Goal: Information Seeking & Learning: Learn about a topic

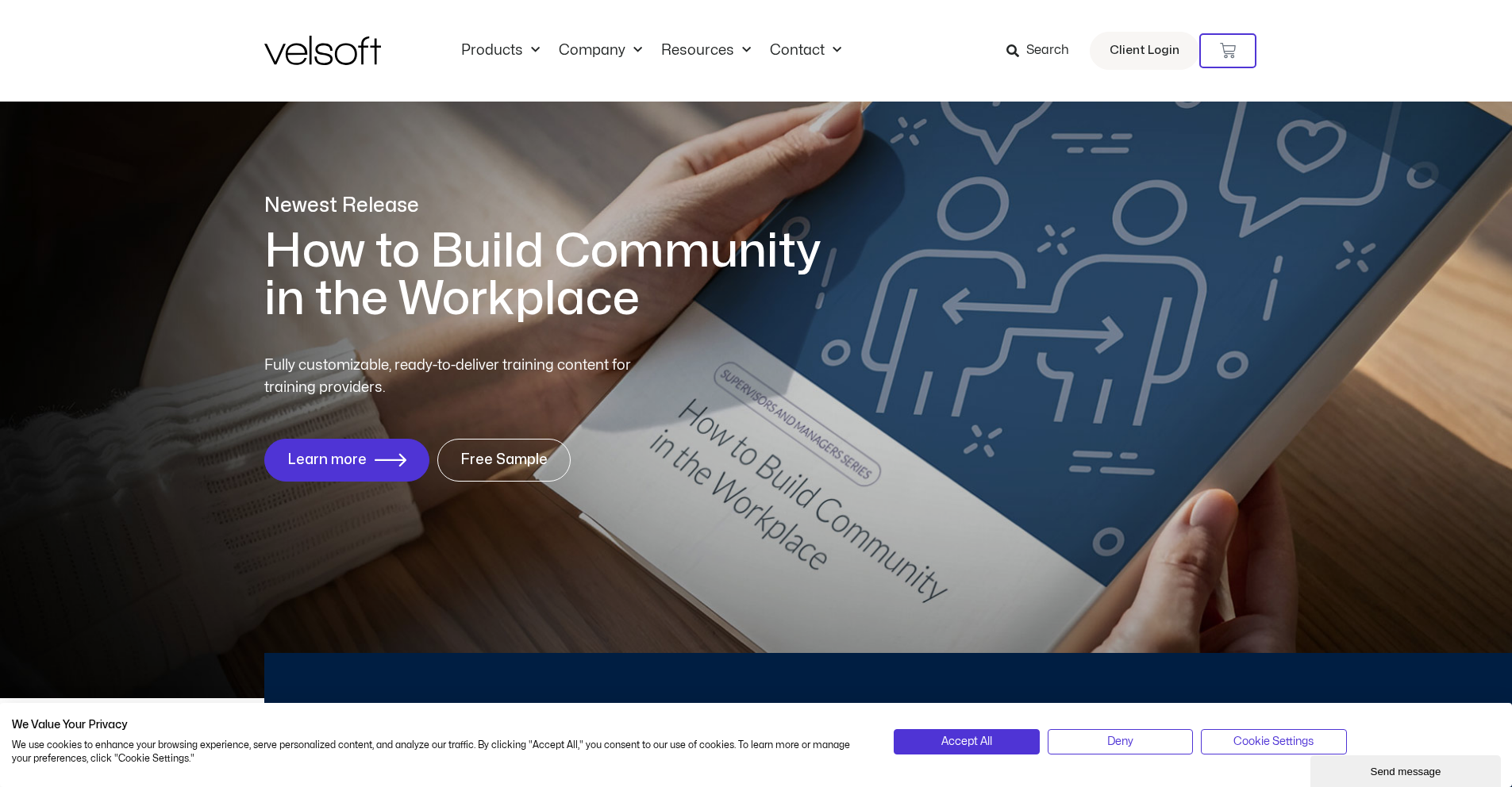
click at [1044, 50] on span "Search" at bounding box center [1048, 51] width 43 height 20
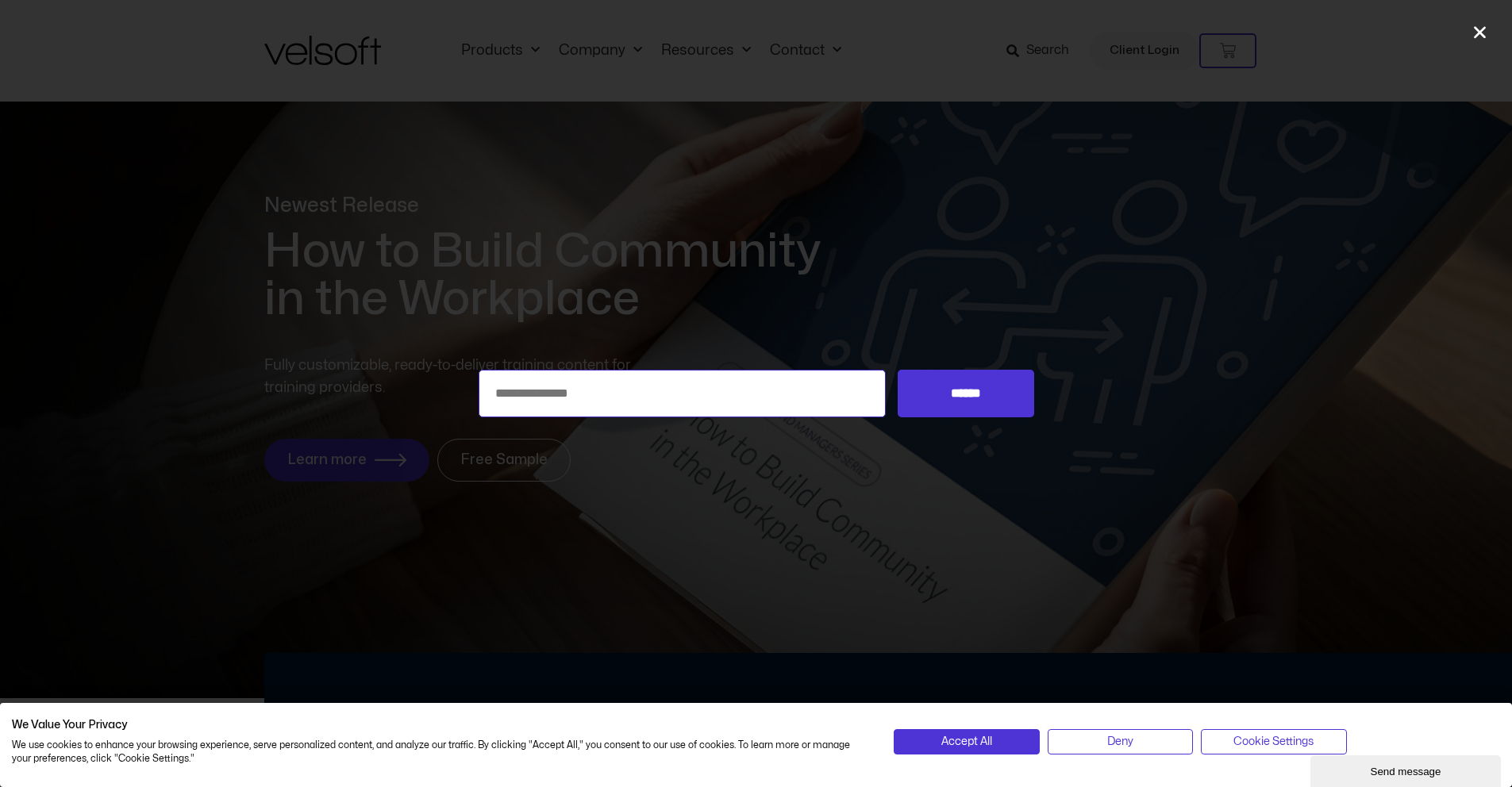
click at [571, 394] on input "Search for:" at bounding box center [682, 393] width 408 height 47
paste input "**********"
type input "**********"
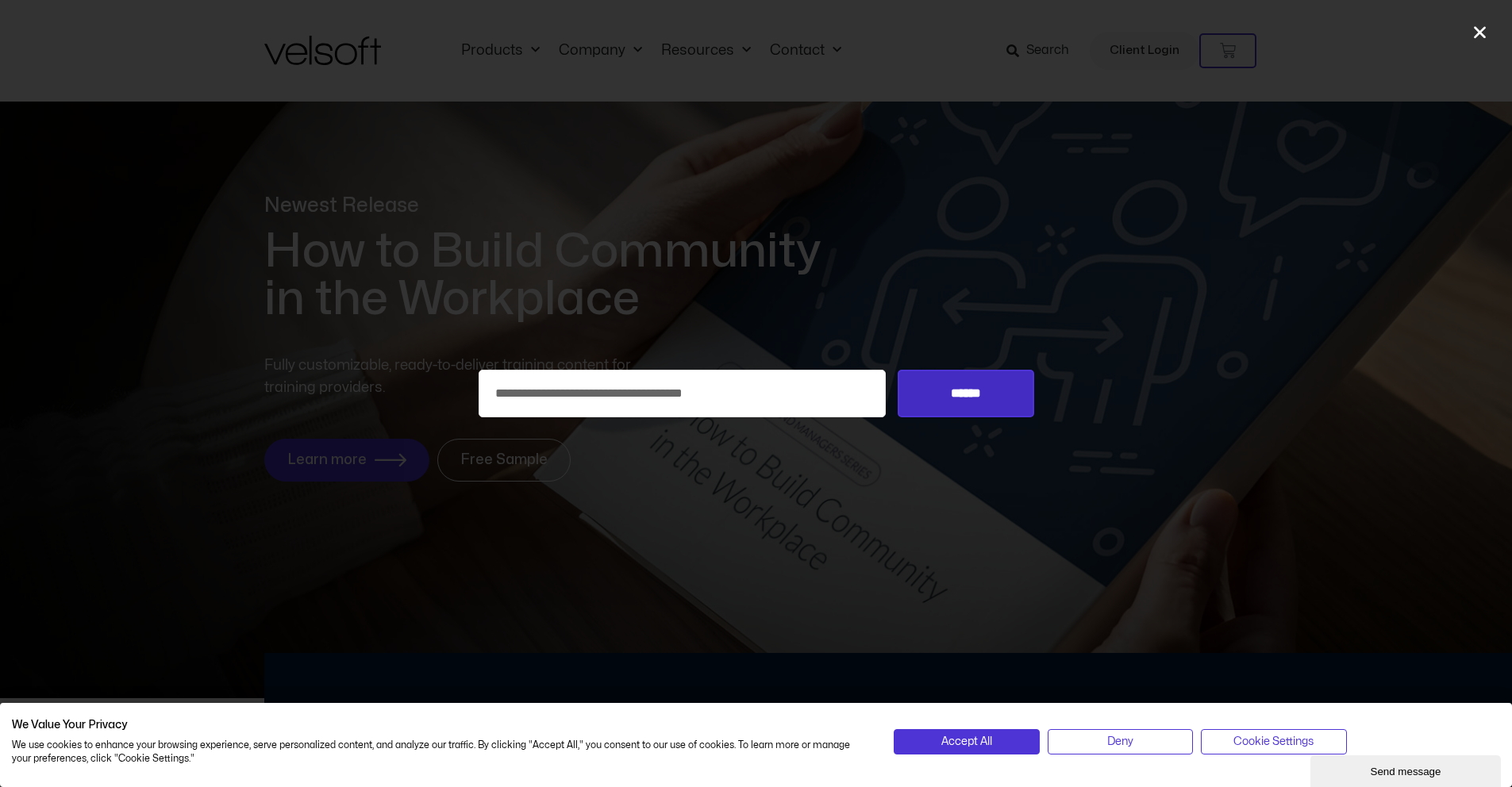
click at [937, 403] on input "******" at bounding box center [965, 393] width 136 height 47
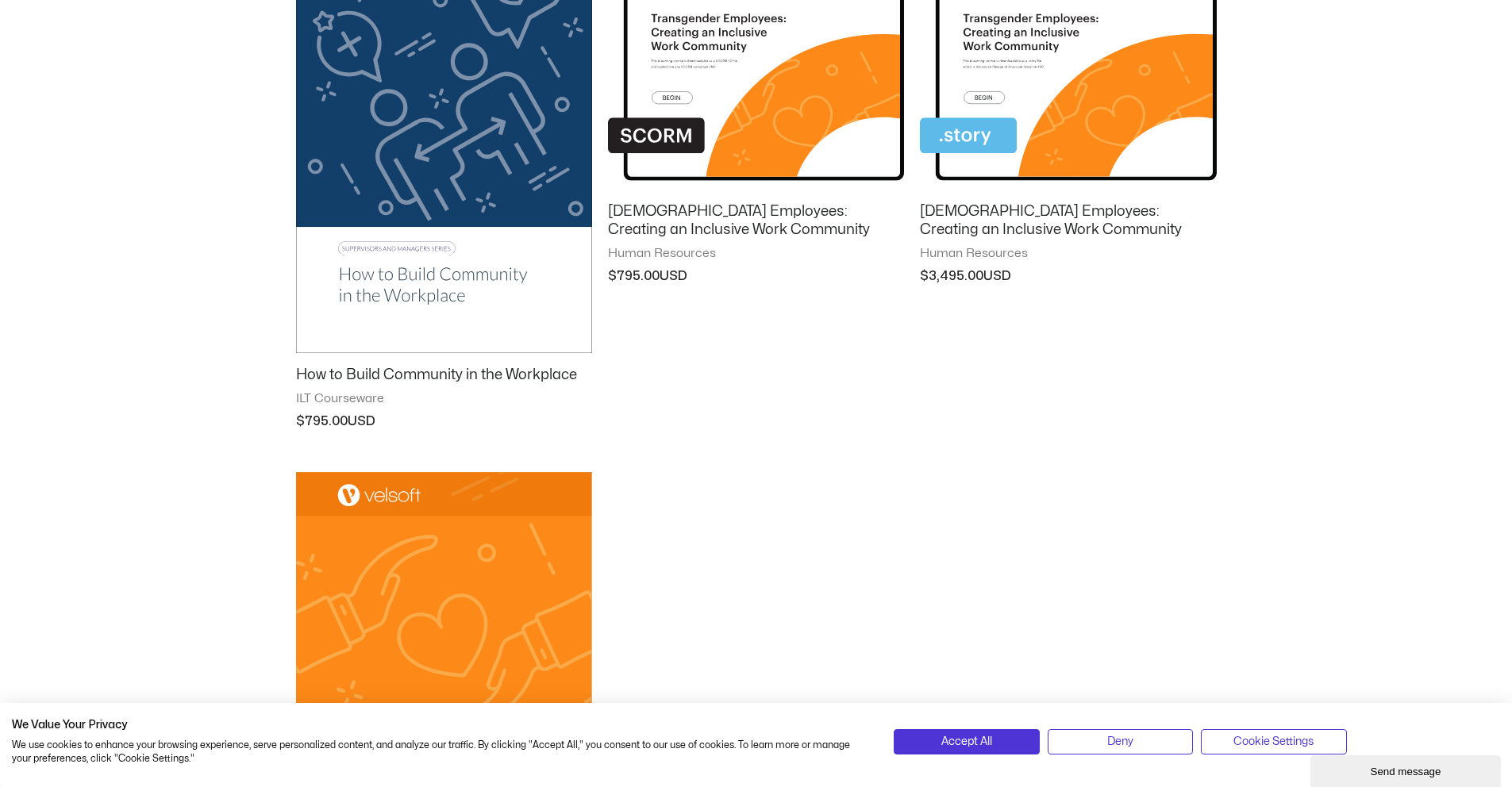
click at [842, 423] on li "Transgender Employees: Creating an Inclusive Work Community Human Resources $ 7…" at bounding box center [756, 184] width 296 height 504
click at [1124, 744] on span "Deny" at bounding box center [1120, 742] width 26 height 18
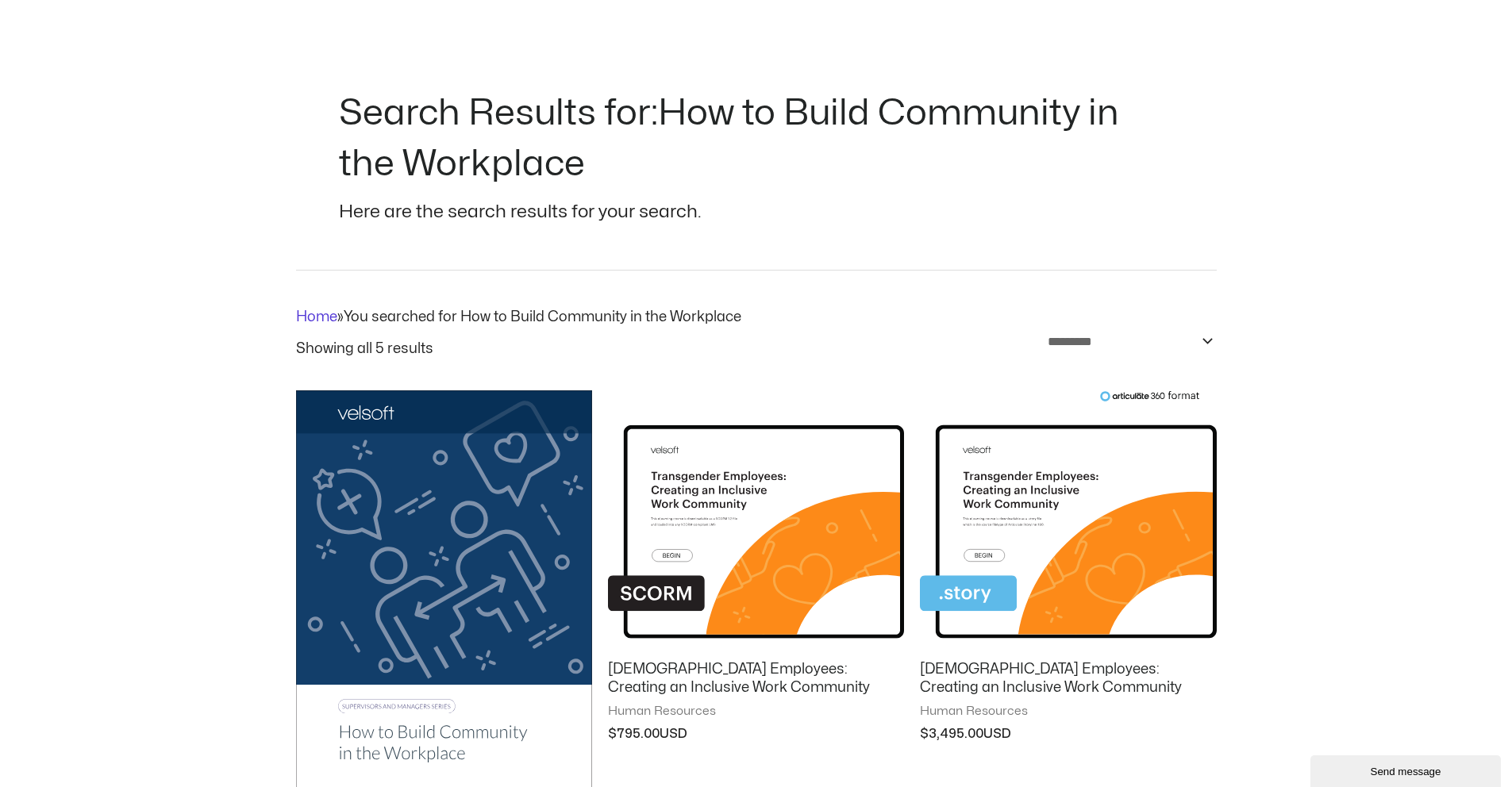
scroll to position [467, 0]
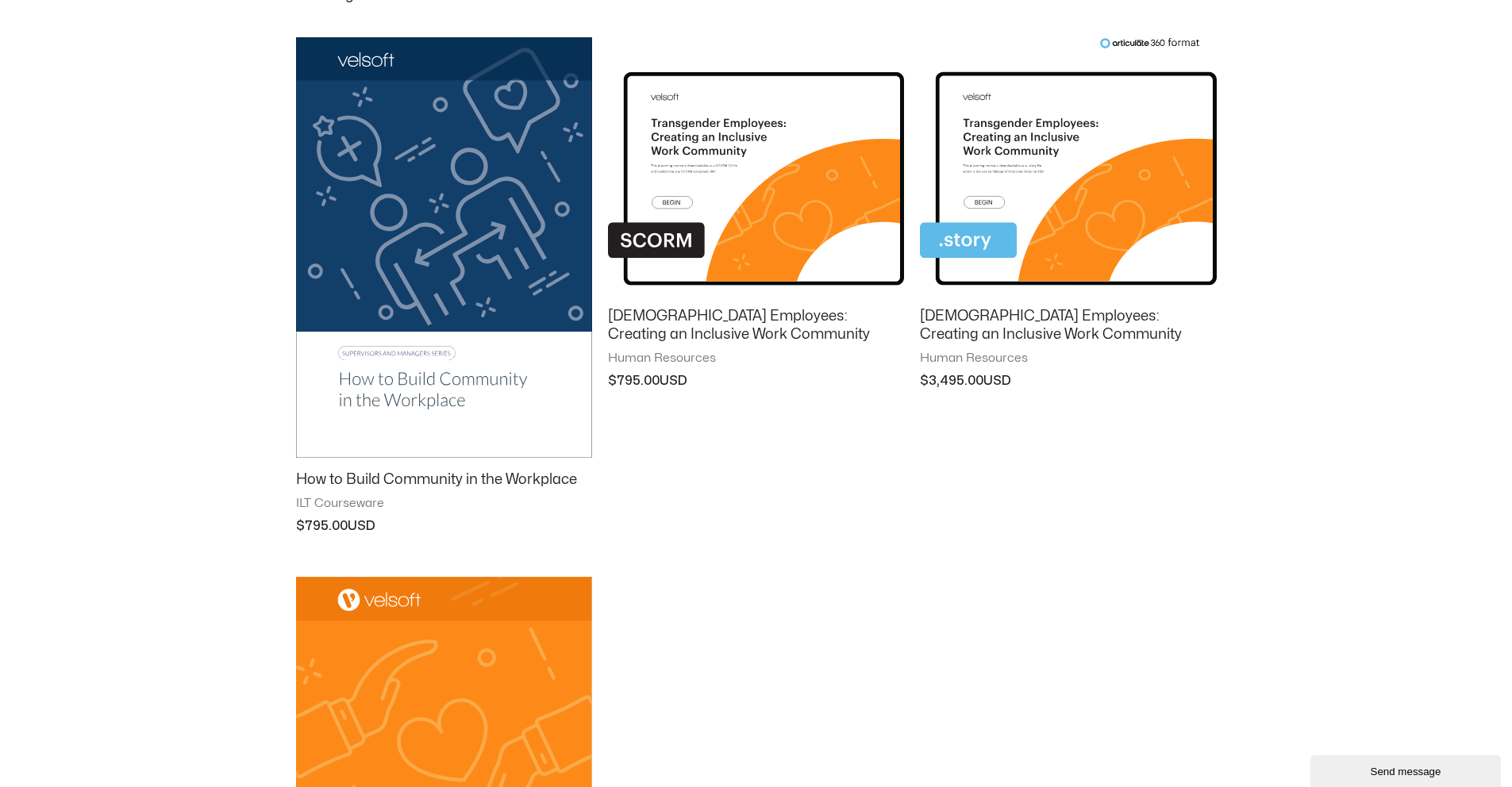
click at [831, 137] on img at bounding box center [756, 166] width 296 height 258
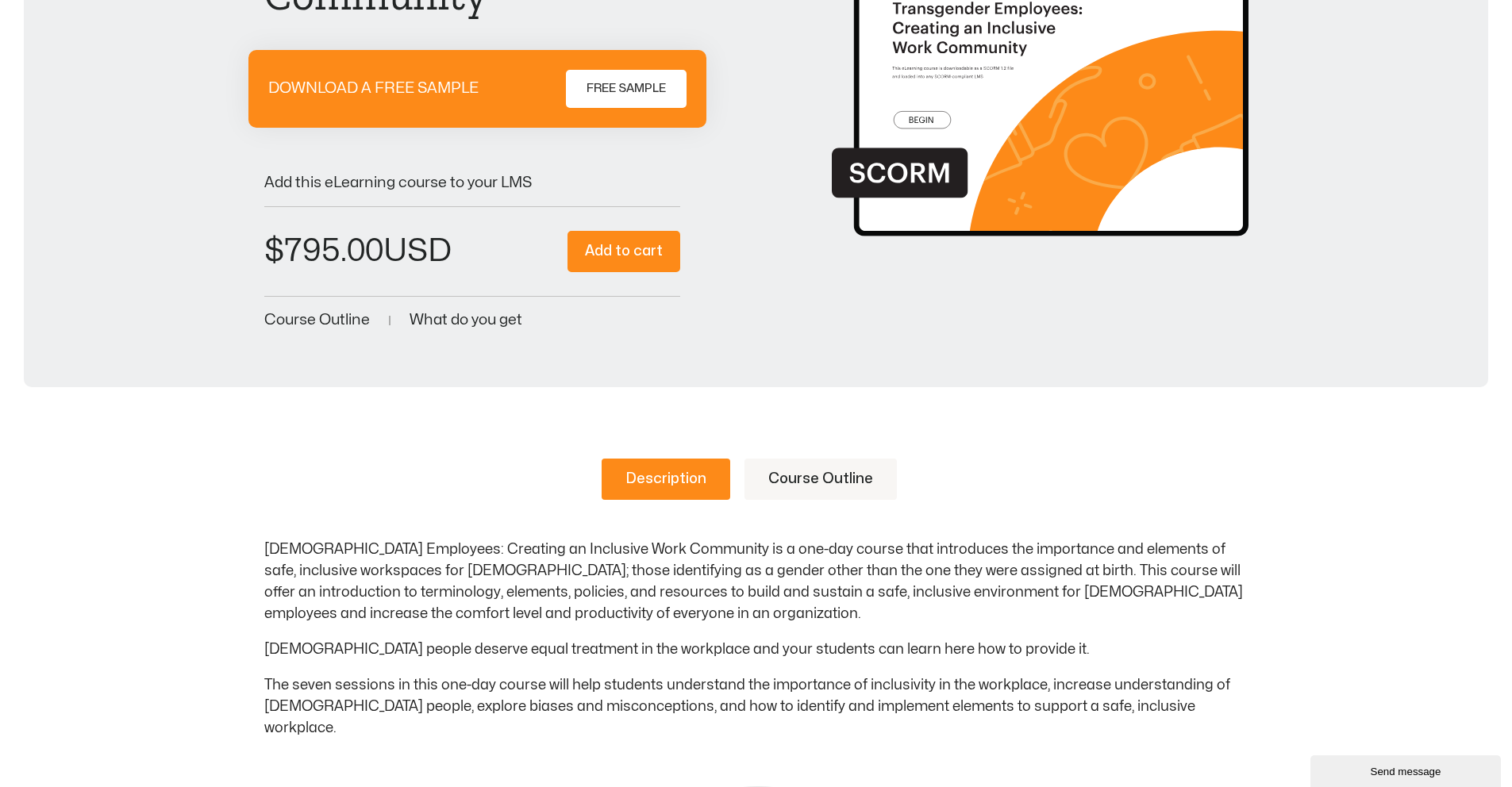
click at [348, 313] on span "Course Outline" at bounding box center [317, 320] width 105 height 15
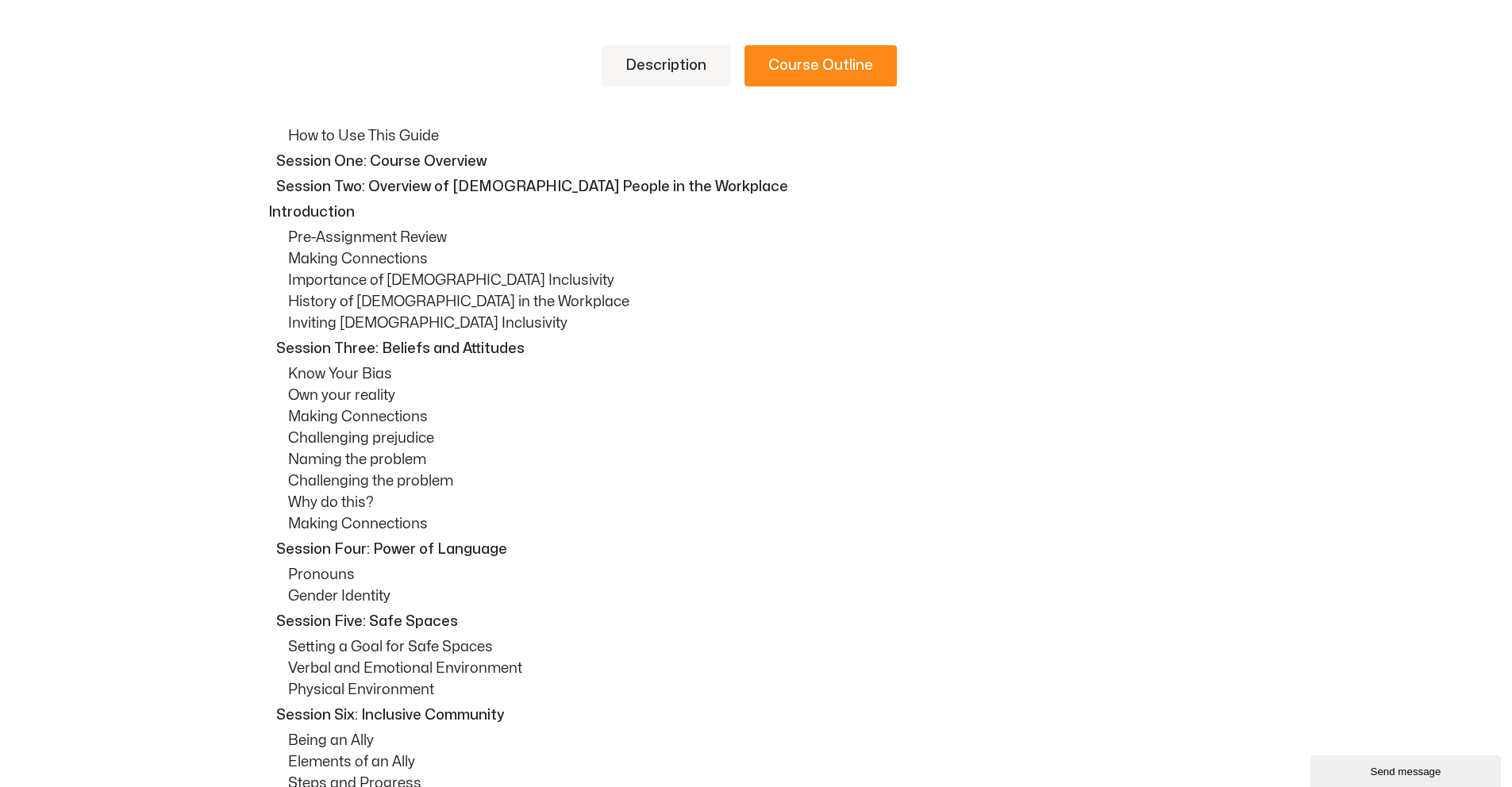
scroll to position [744, 0]
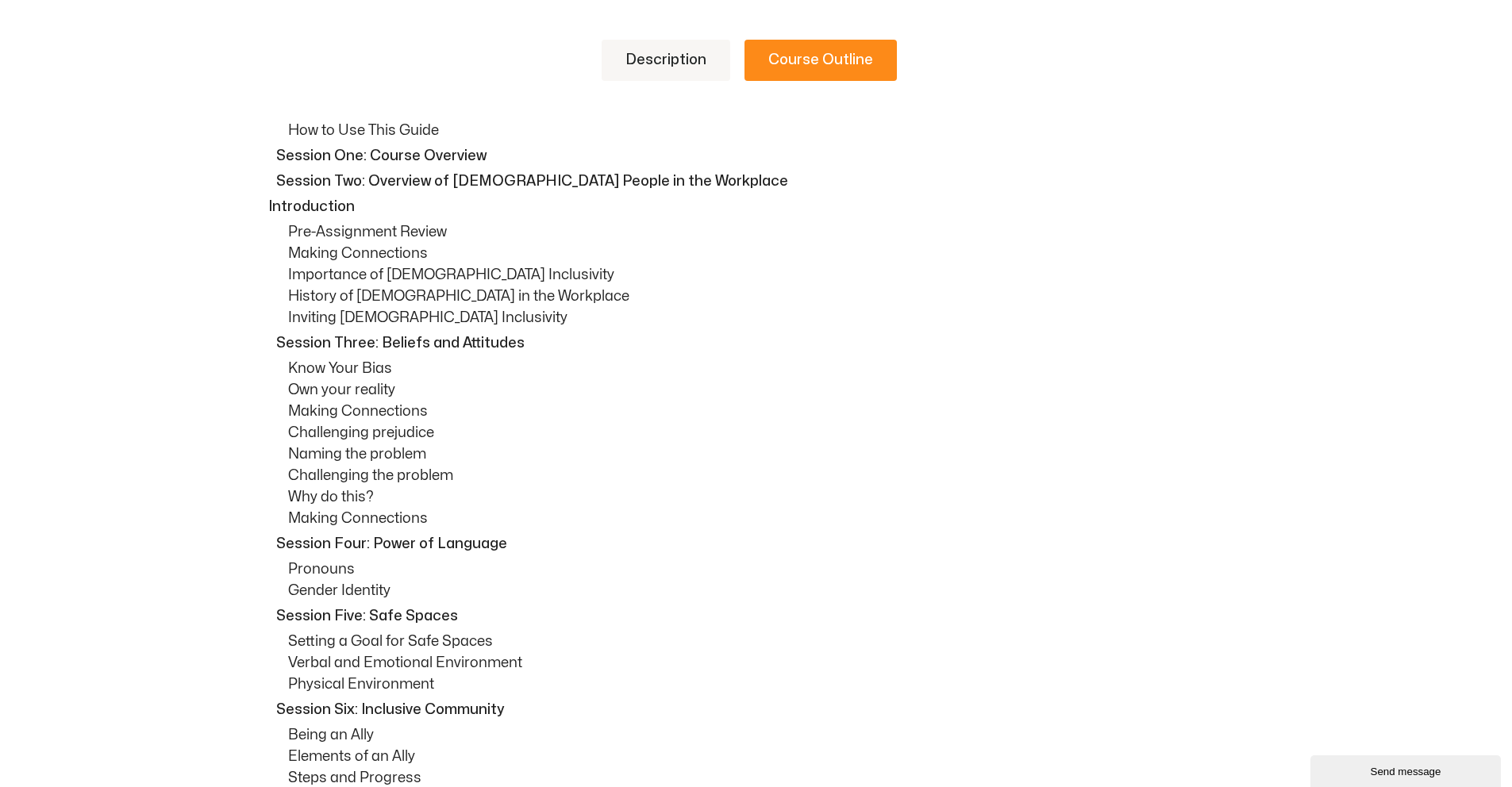
click at [677, 51] on link "Description" at bounding box center [666, 60] width 129 height 42
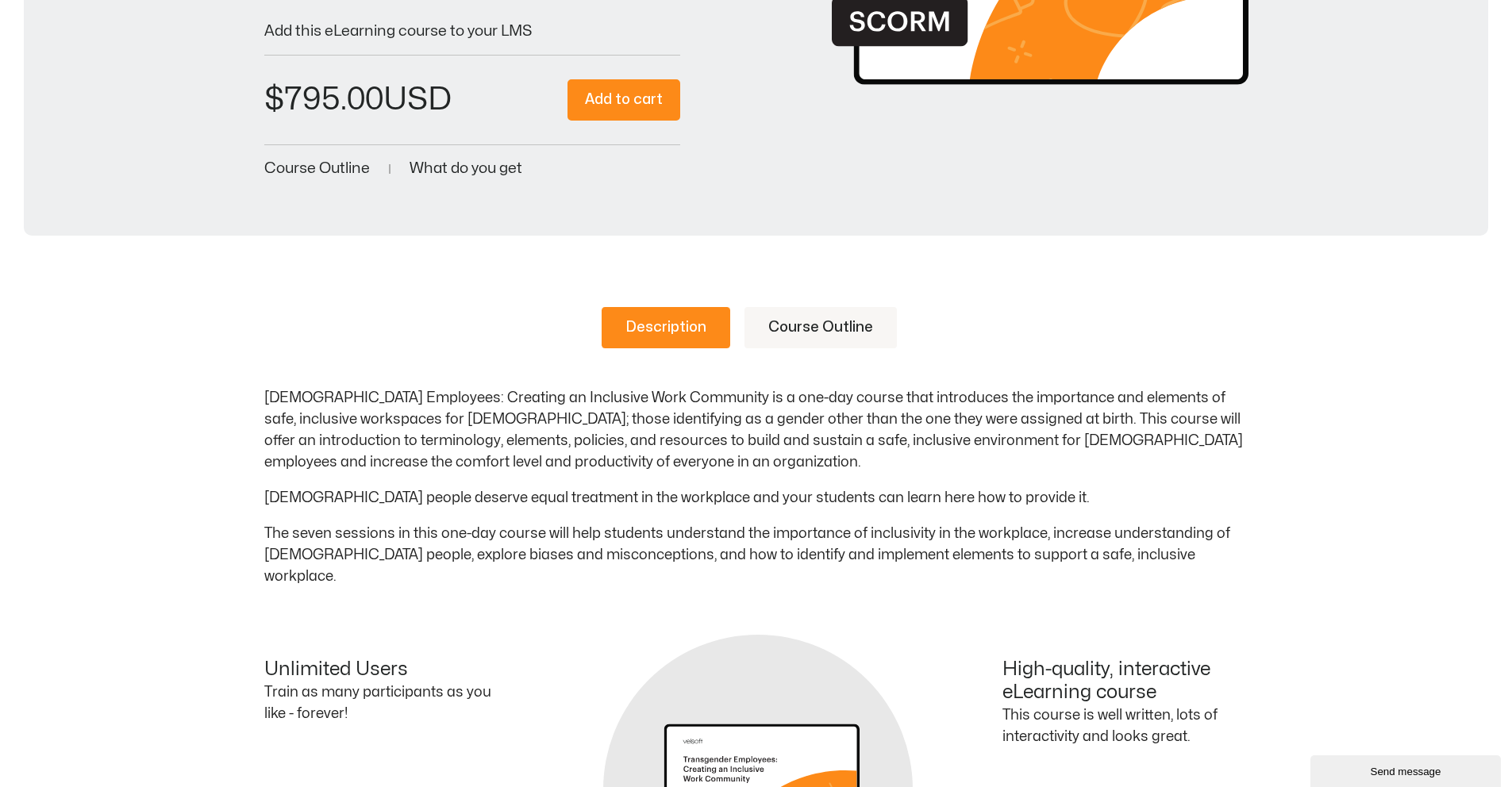
scroll to position [475, 0]
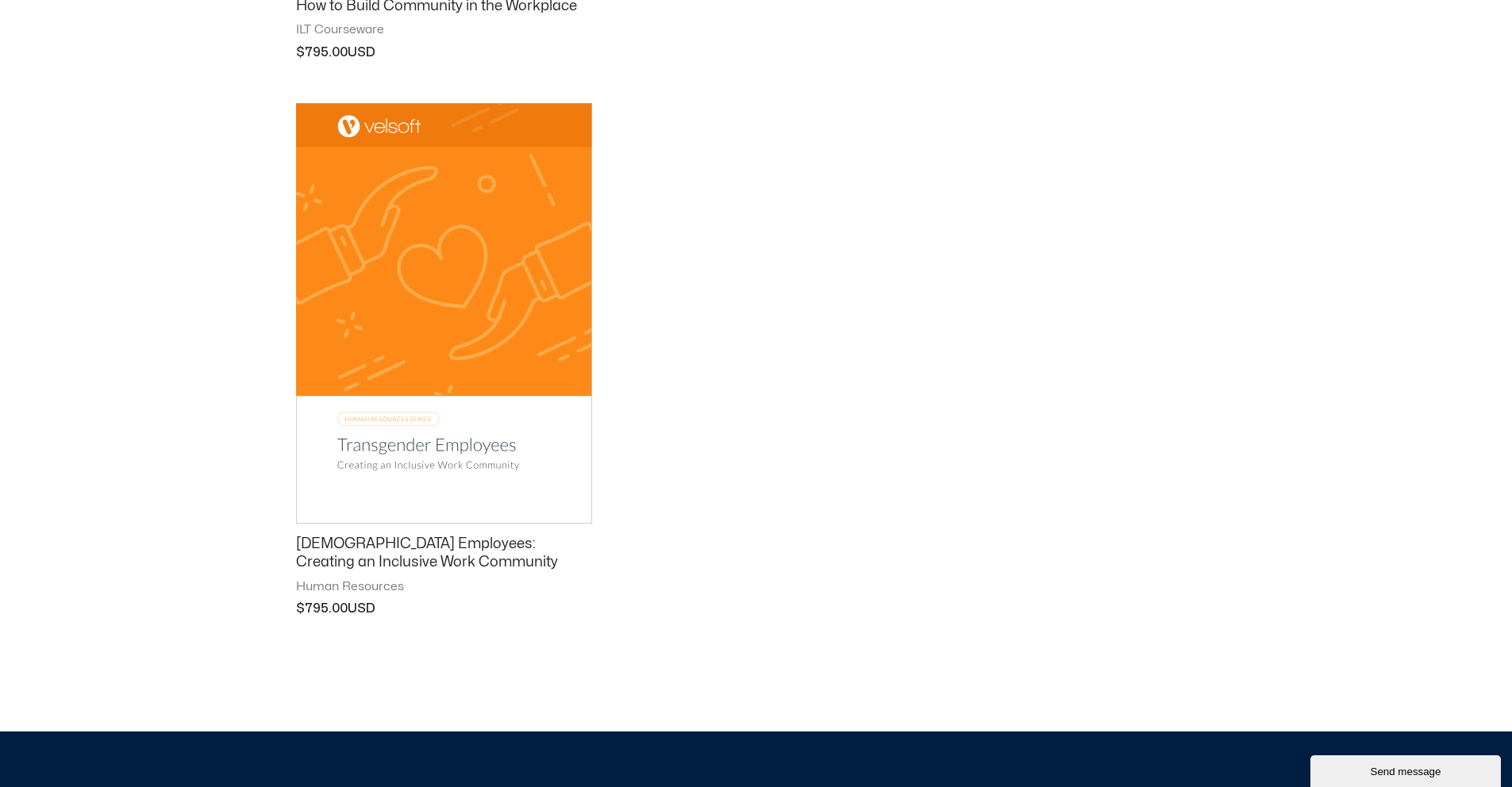
scroll to position [425, 0]
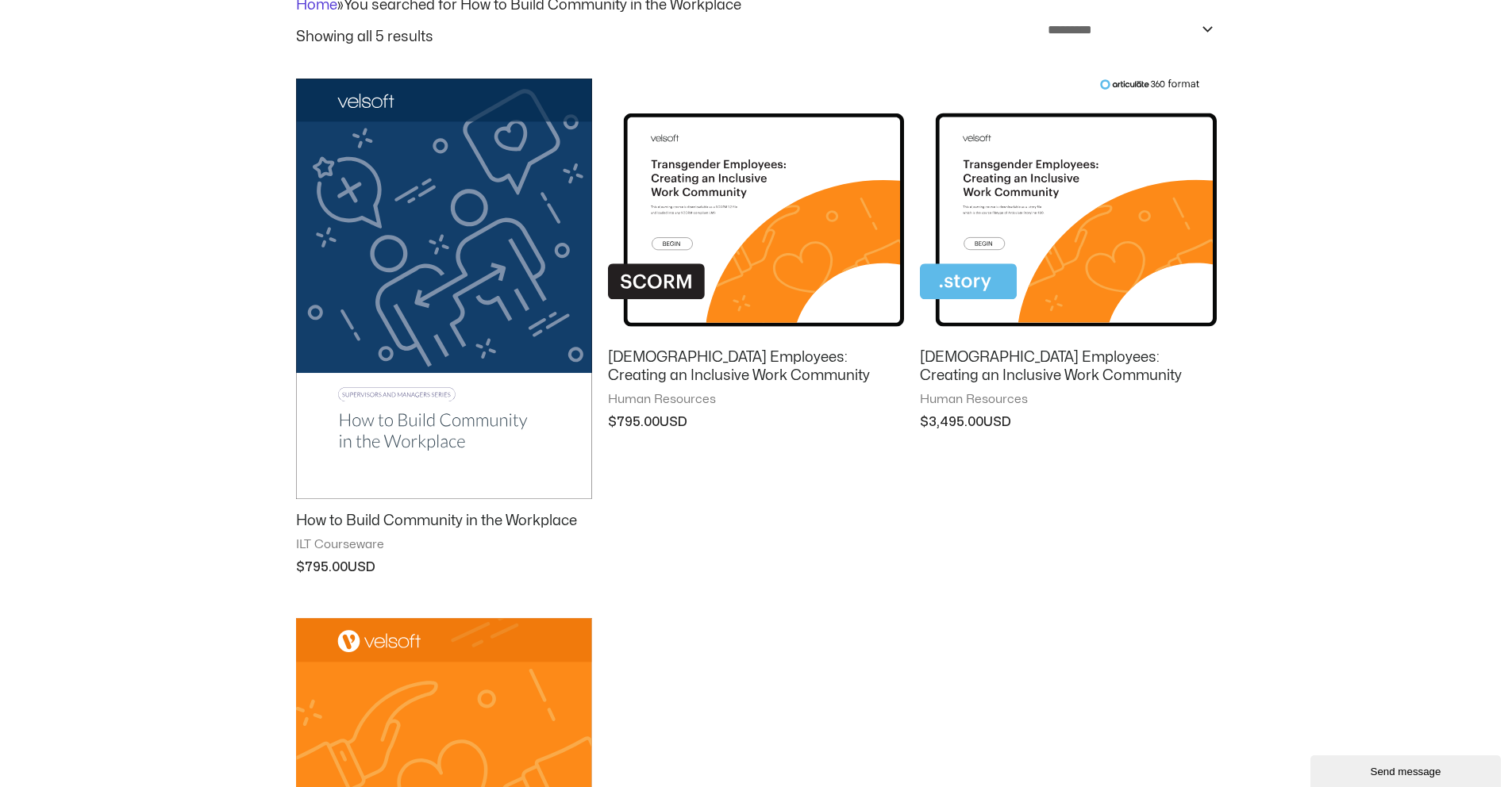
click at [1117, 166] on img at bounding box center [1068, 207] width 296 height 258
click at [843, 179] on img at bounding box center [756, 207] width 296 height 258
